Goal: Navigation & Orientation: Find specific page/section

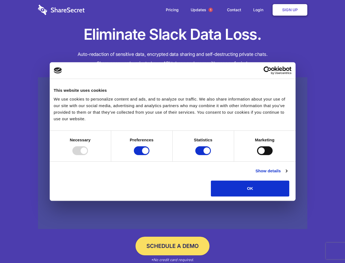
click at [88, 155] on div at bounding box center [80, 150] width 16 height 9
click at [150, 155] on input "Preferences" at bounding box center [142, 150] width 16 height 9
checkbox input "false"
click at [204, 155] on input "Statistics" at bounding box center [204, 150] width 16 height 9
checkbox input "false"
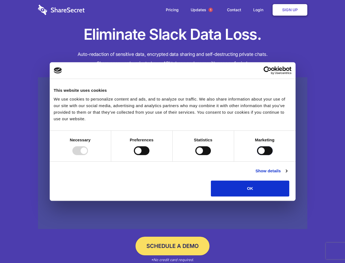
click at [257, 155] on input "Marketing" at bounding box center [265, 150] width 16 height 9
checkbox input "true"
click at [287, 174] on link "Show details" at bounding box center [272, 170] width 32 height 7
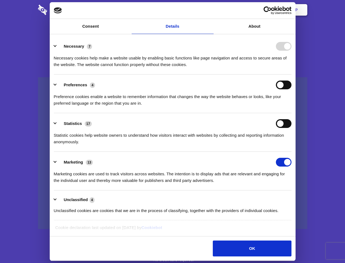
click at [292, 74] on li "Necessary 7 Necessary cookies help make a website usable by enabling basic func…" at bounding box center [173, 55] width 238 height 39
click at [211, 10] on span "1" at bounding box center [211, 10] width 4 height 4
